Goal: Obtain resource: Obtain resource

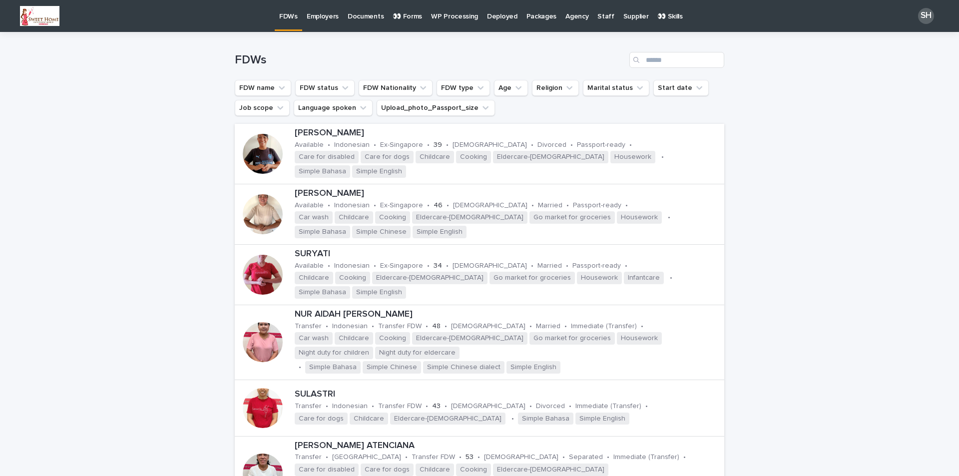
click at [411, 18] on p "👀 Forms" at bounding box center [407, 10] width 29 height 21
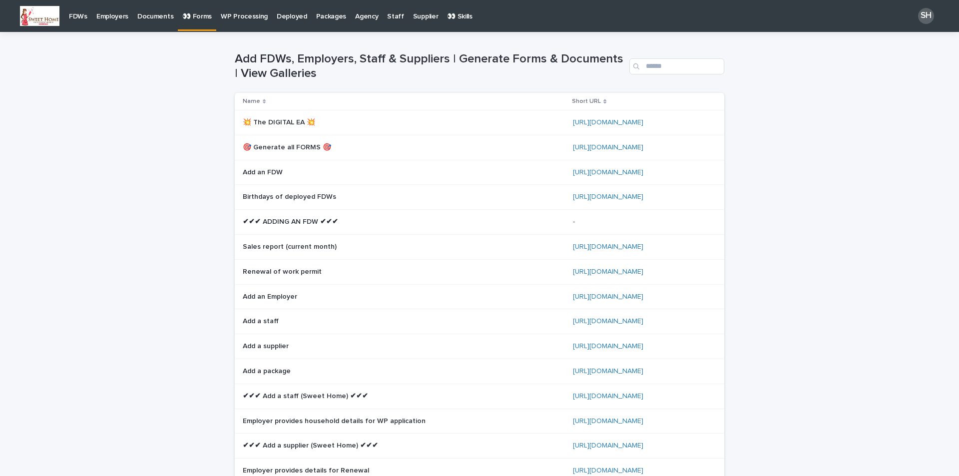
click at [413, 13] on p "Supplier" at bounding box center [425, 10] width 25 height 21
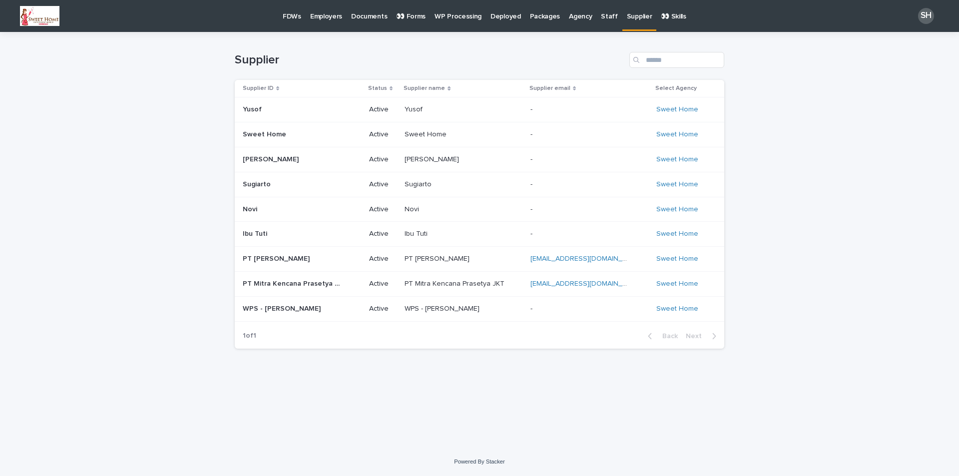
click at [419, 17] on p "👀 Forms" at bounding box center [410, 10] width 29 height 21
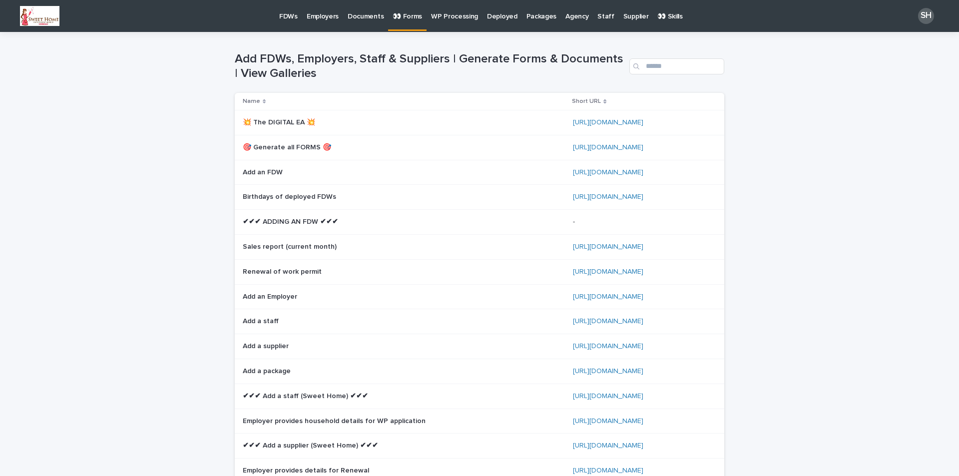
click at [279, 147] on p "🎯 Generate all FORMS 🎯" at bounding box center [288, 146] width 90 height 10
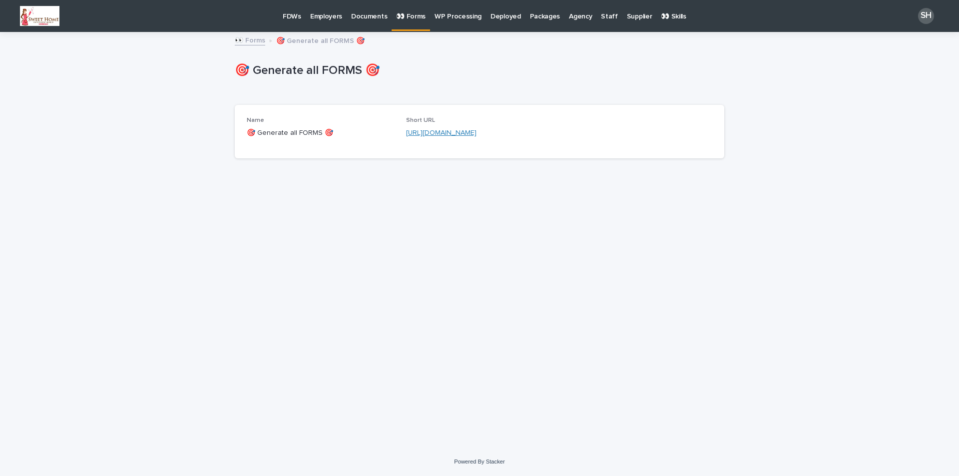
click at [432, 132] on link "[URL][DOMAIN_NAME]" at bounding box center [441, 132] width 70 height 7
